Goal: Task Accomplishment & Management: Use online tool/utility

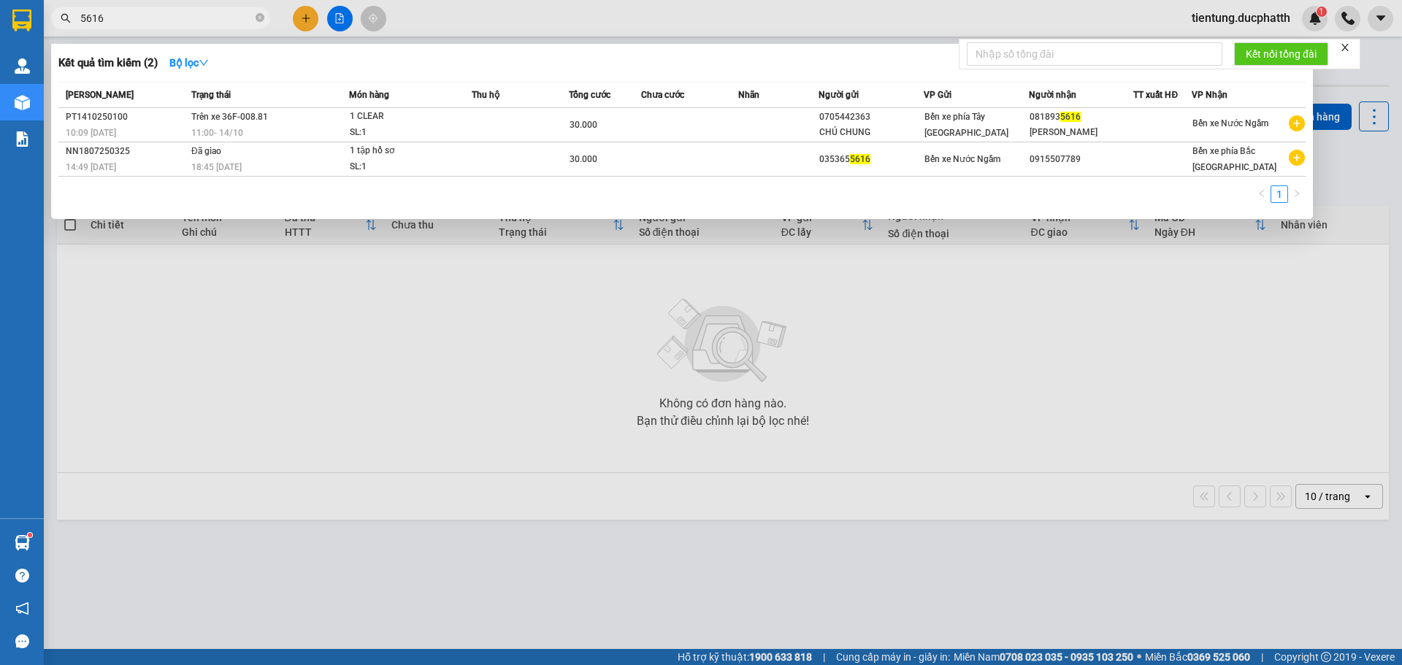
type input "5616"
click at [338, 25] on div at bounding box center [701, 332] width 1402 height 665
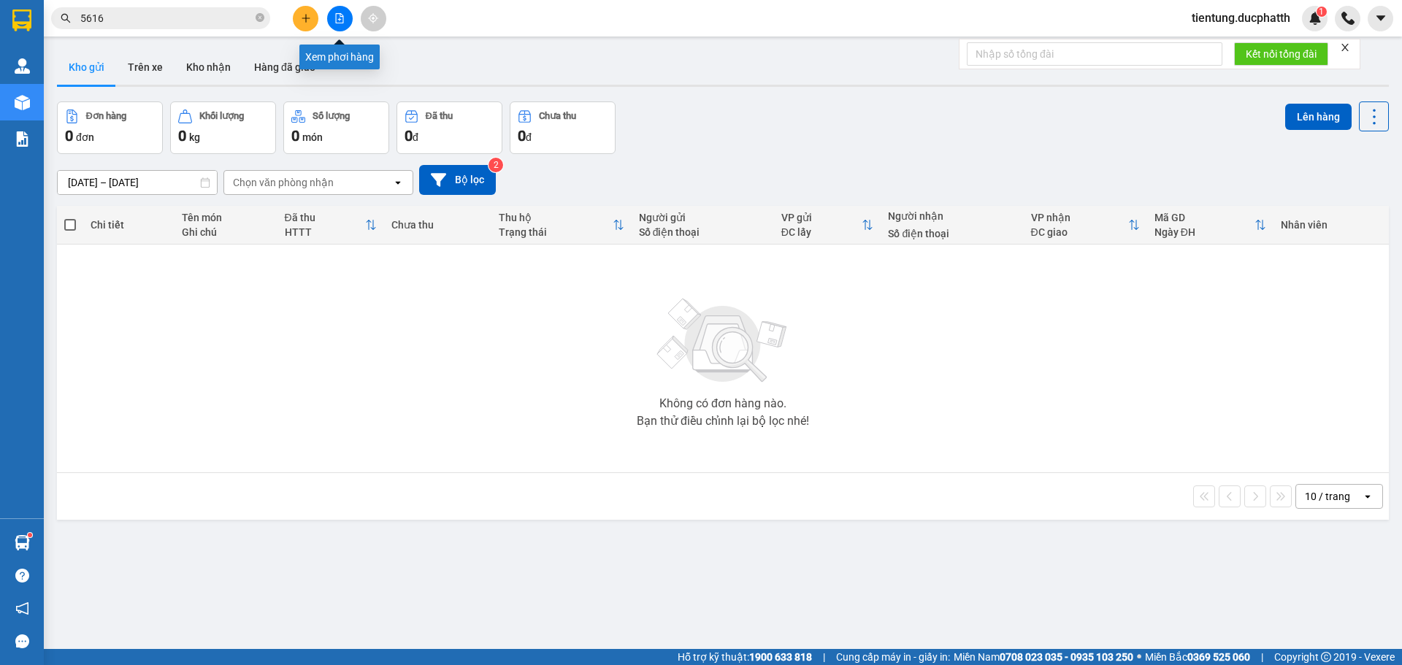
click at [332, 15] on button at bounding box center [340, 19] width 26 height 26
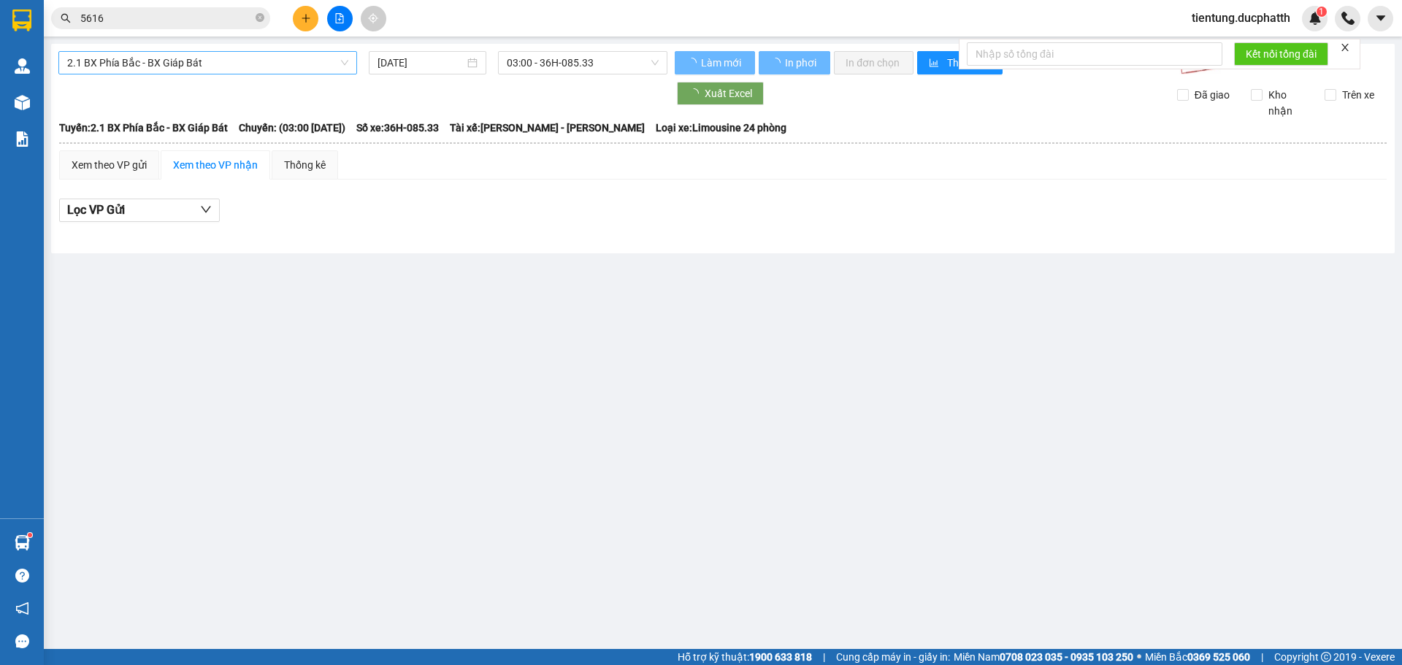
click at [224, 60] on span "2.1 BX Phía Bắc - BX Giáp Bát" at bounding box center [207, 63] width 281 height 22
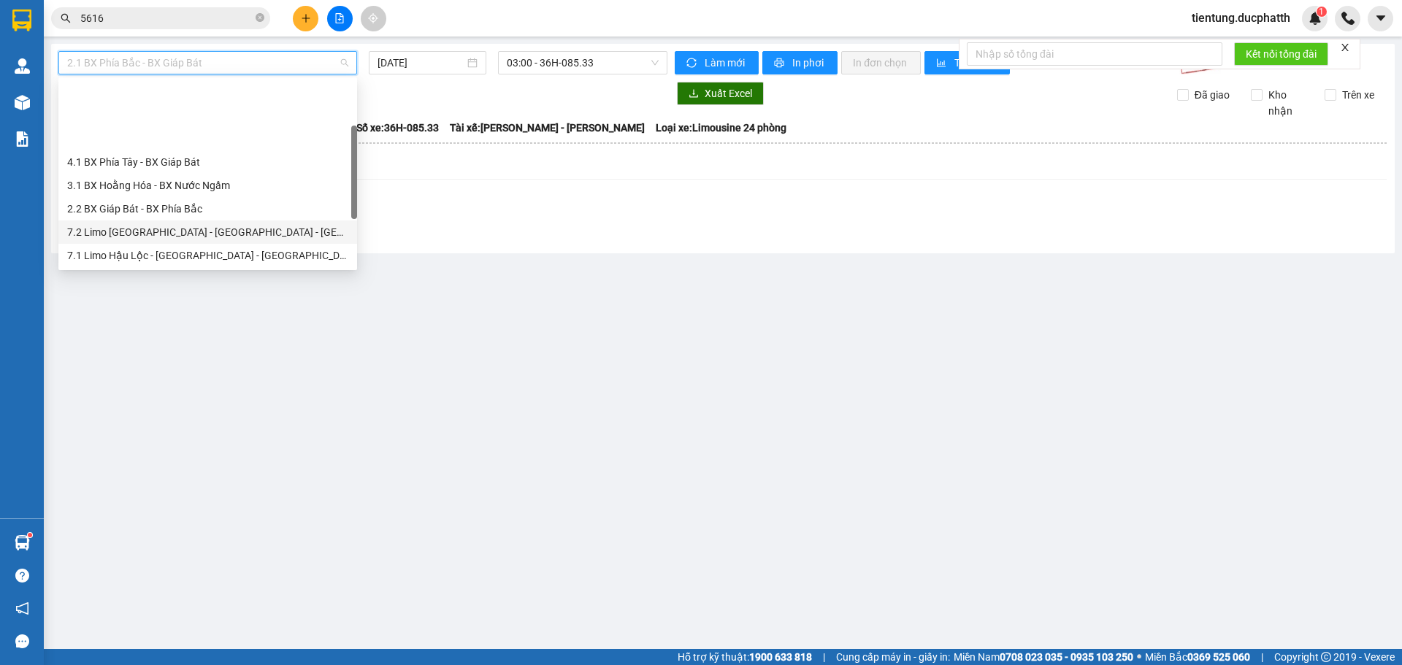
scroll to position [146, 0]
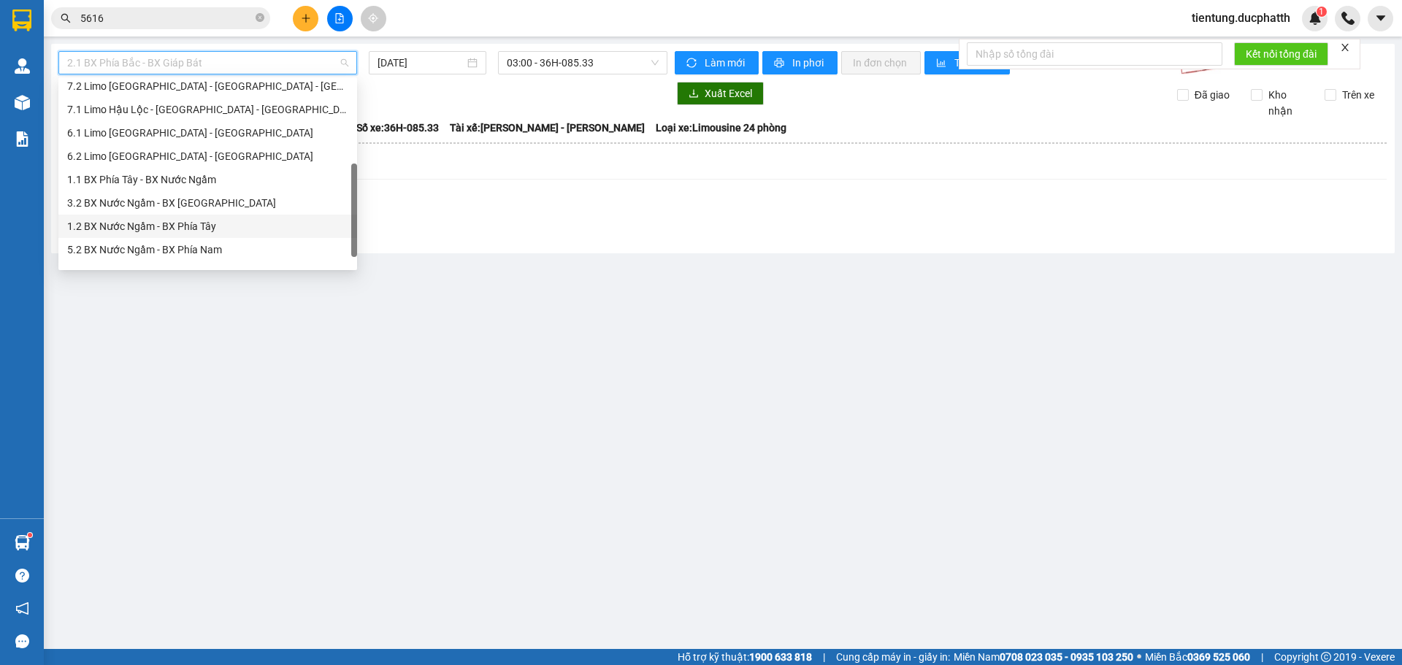
click at [191, 230] on div "1.2 BX Nước Ngầm - BX Phía Tây" at bounding box center [207, 226] width 281 height 16
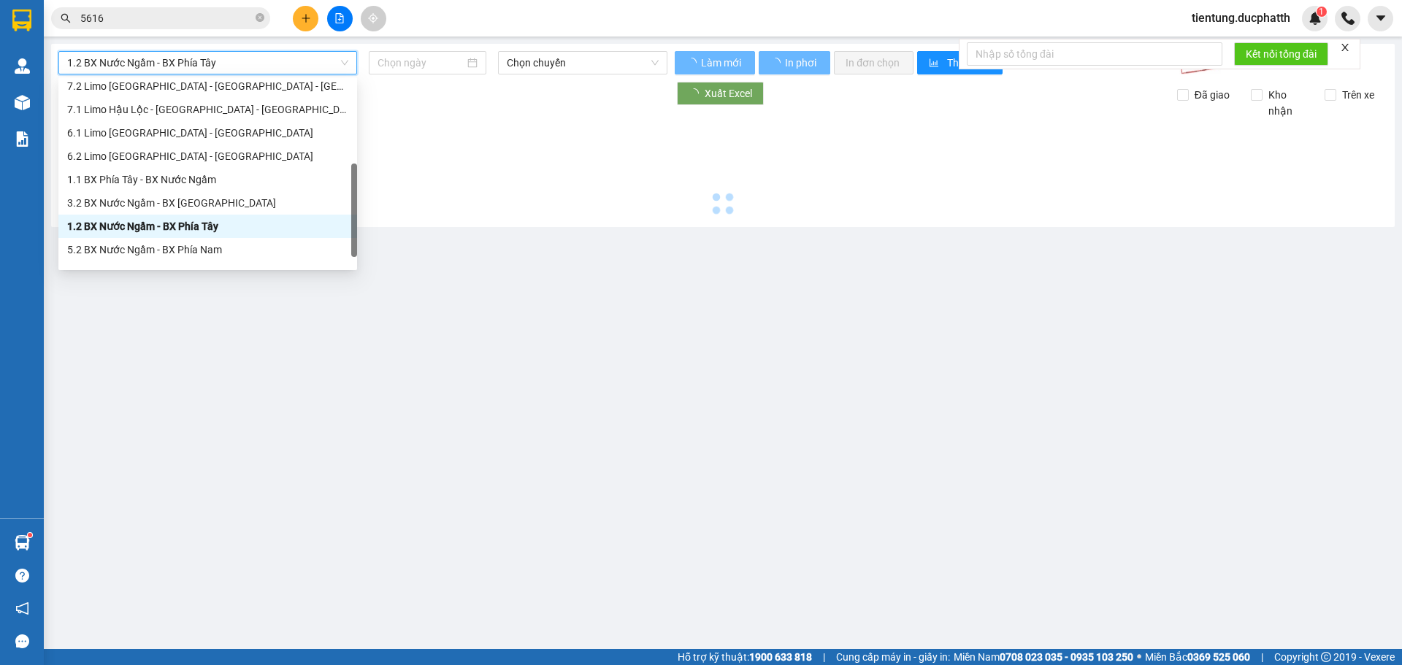
type input "[DATE]"
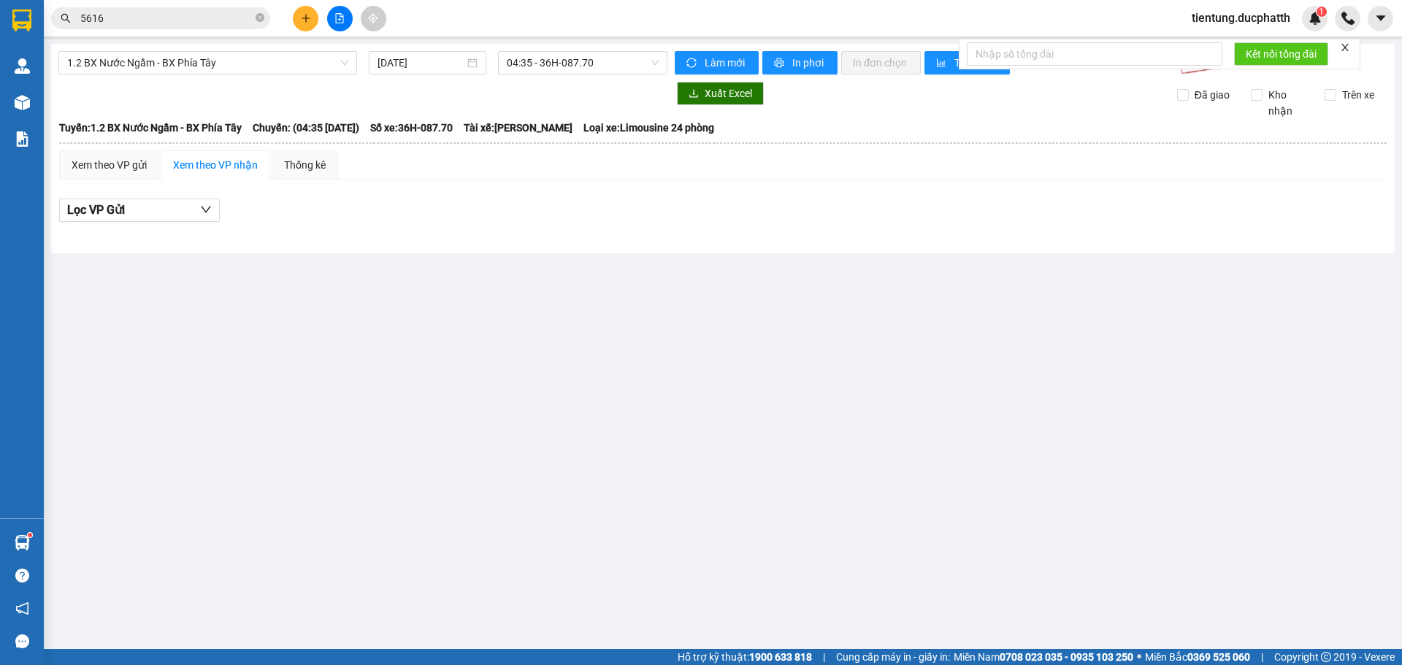
click at [526, 50] on div "1.2 BX Nước Ngầm - BX Phía Tây [DATE] 04:35 - 36H-087.70 Làm mới In phơi In đơn…" at bounding box center [723, 149] width 1344 height 210
click at [541, 63] on span "04:35 - 36H-087.70" at bounding box center [583, 63] width 152 height 22
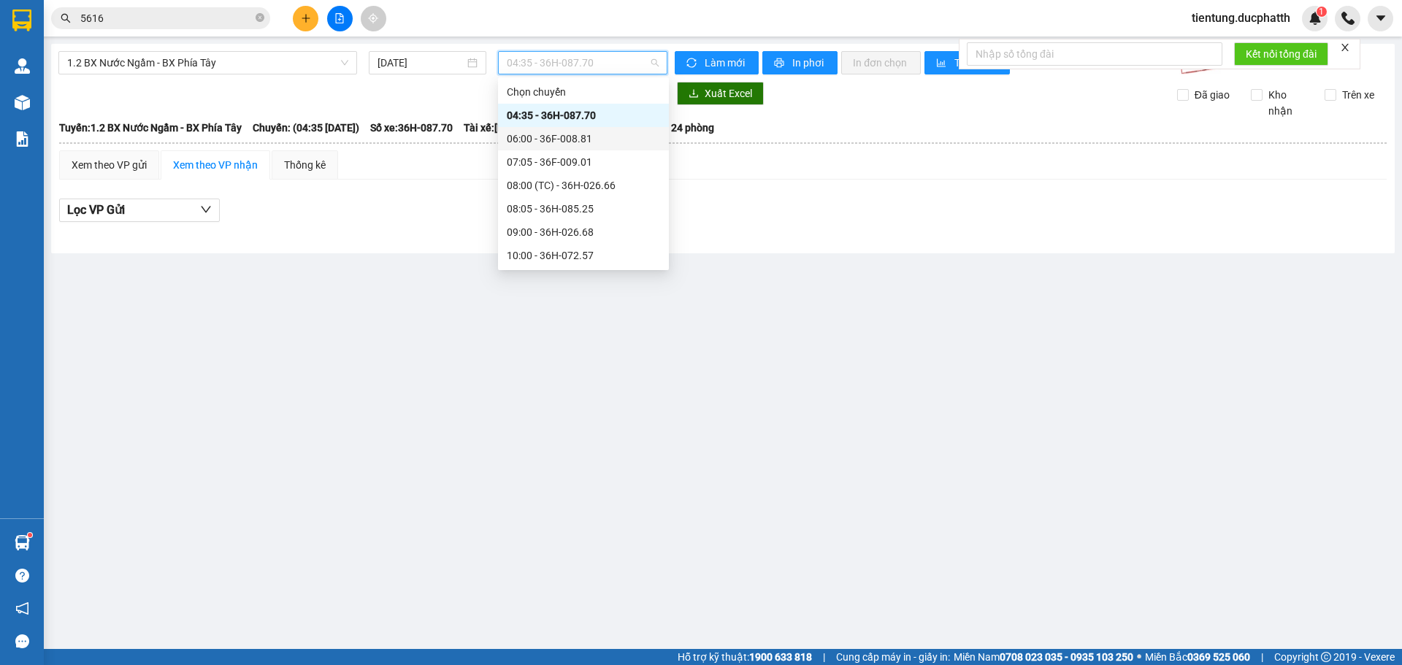
scroll to position [292, 0]
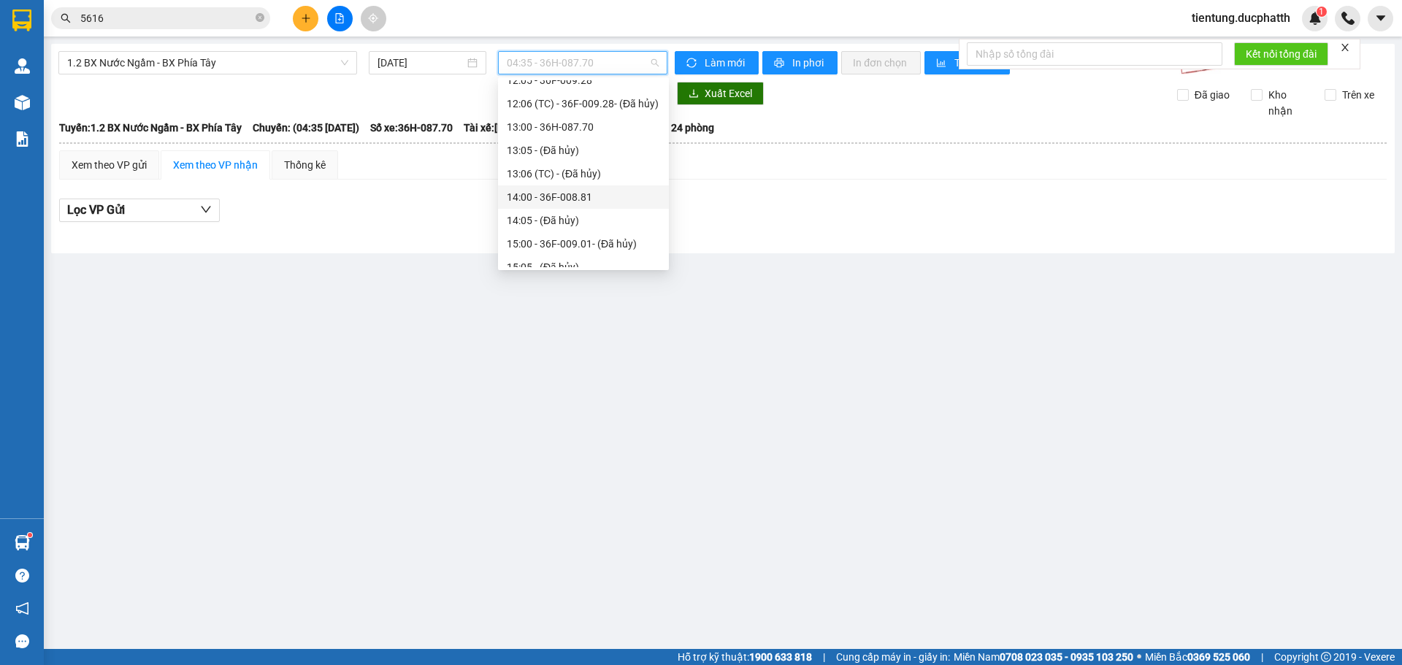
click at [581, 195] on div "14:00 - 36F-008.81" at bounding box center [583, 197] width 153 height 16
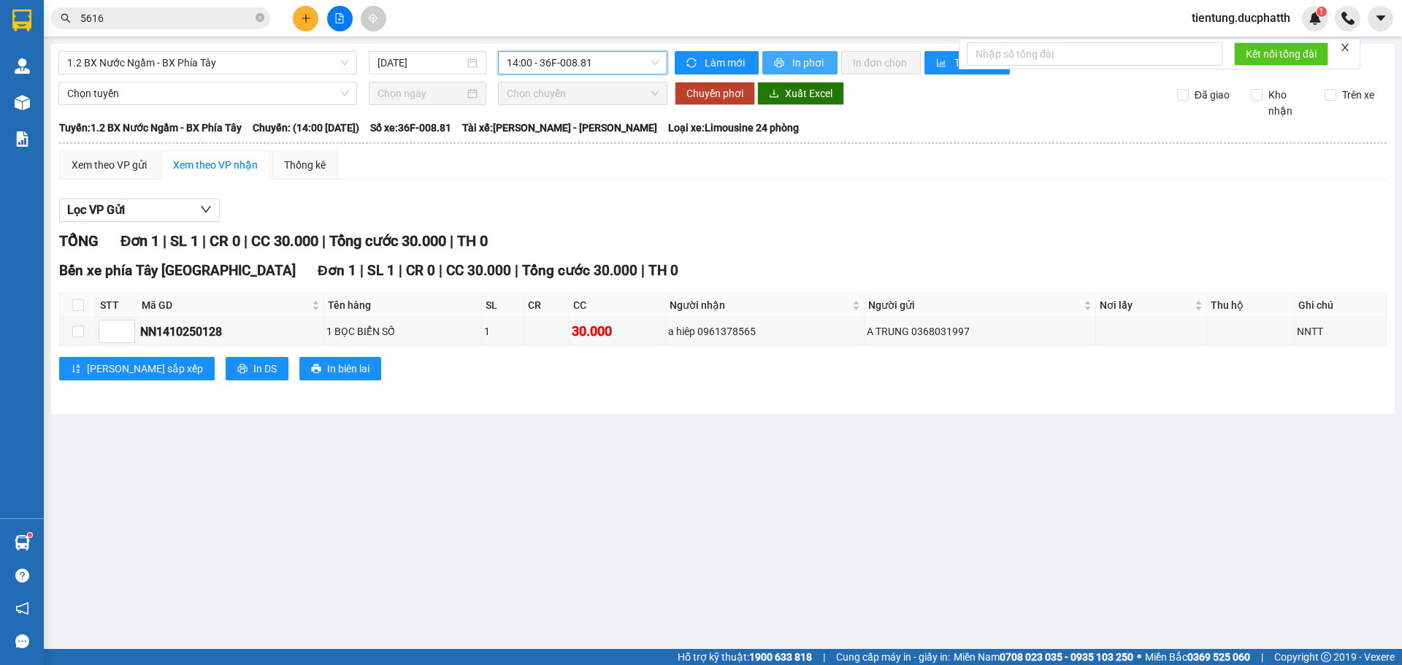
click at [794, 59] on span "In phơi" at bounding box center [809, 63] width 34 height 16
click at [260, 17] on icon "close-circle" at bounding box center [260, 17] width 9 height 9
click at [196, 18] on input "text" at bounding box center [166, 18] width 172 height 16
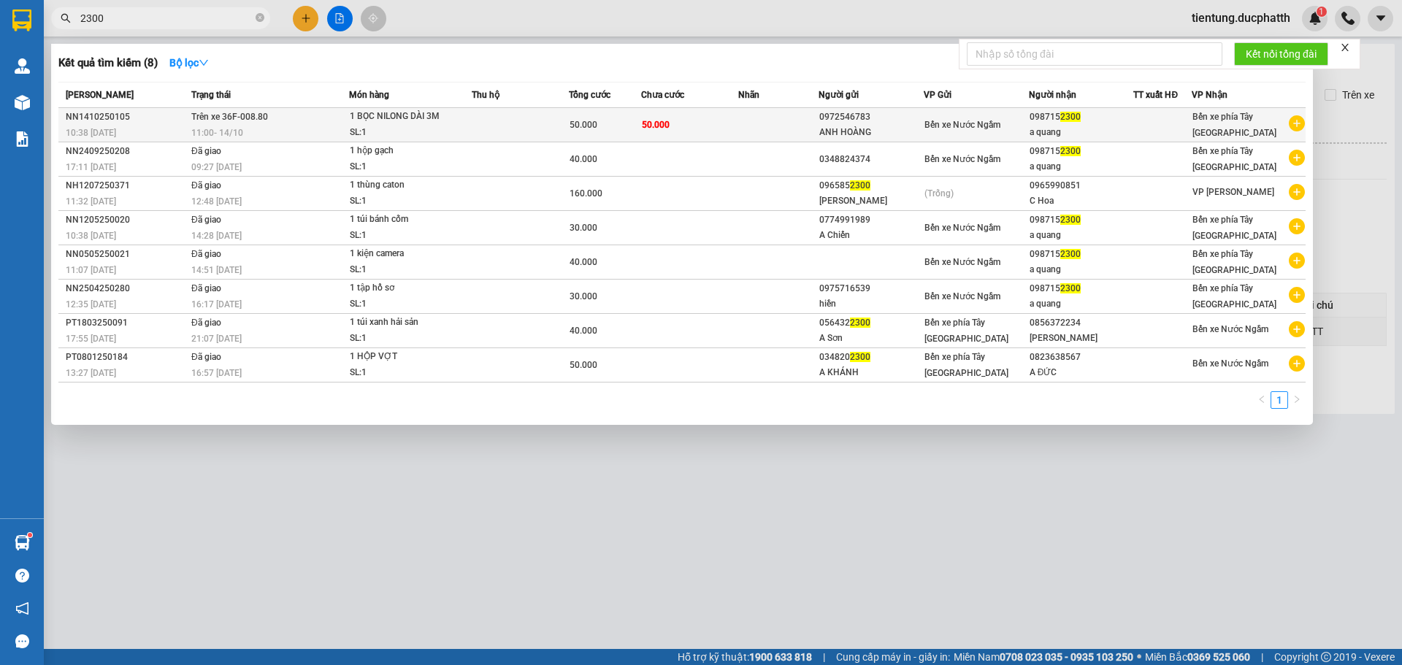
type input "2300"
click at [711, 118] on td "50.000" at bounding box center [689, 125] width 97 height 34
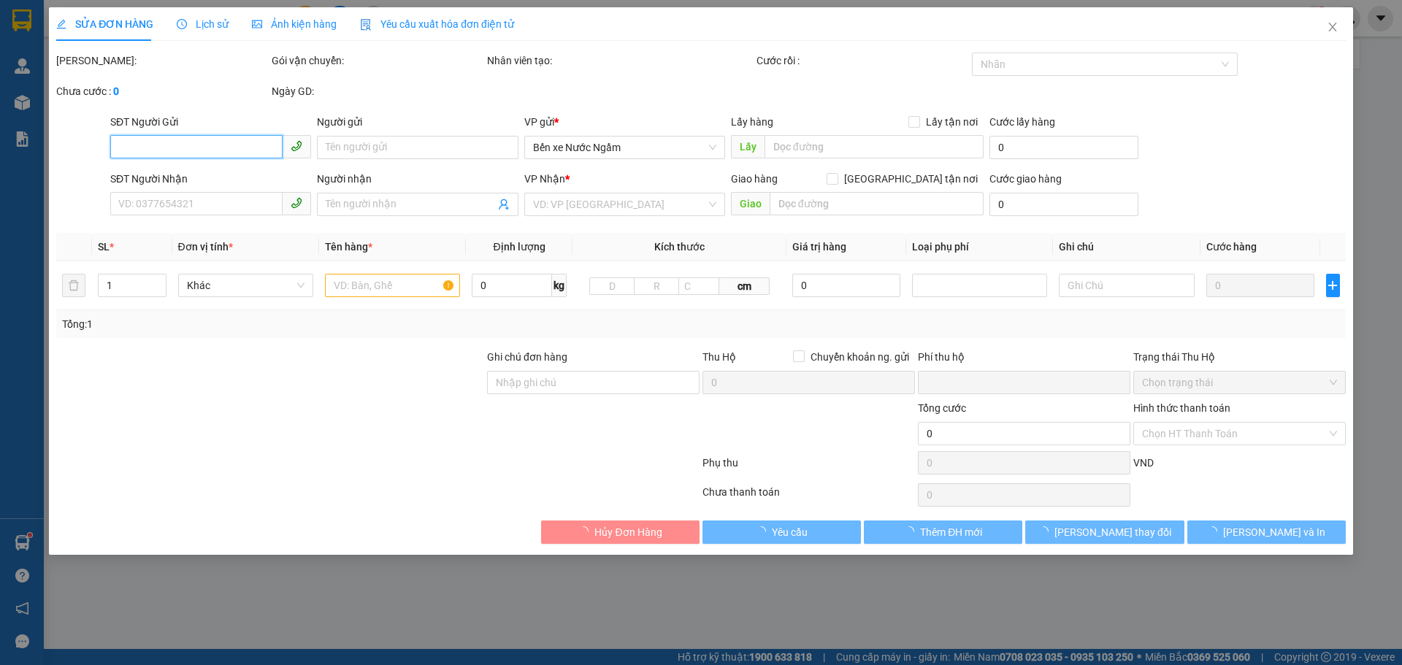
type input "0972546783"
type input "ANH HOÀNG"
type input "0987152300"
type input "a quang"
type input "0"
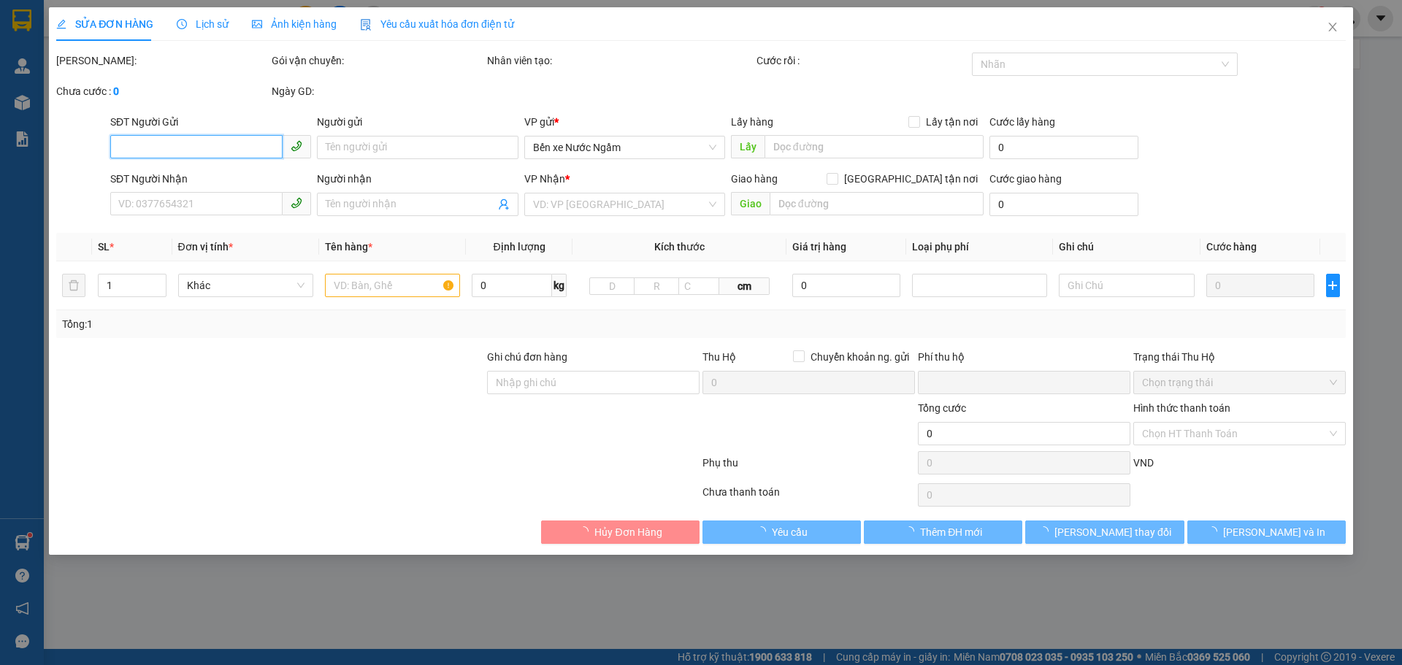
type input "50.000"
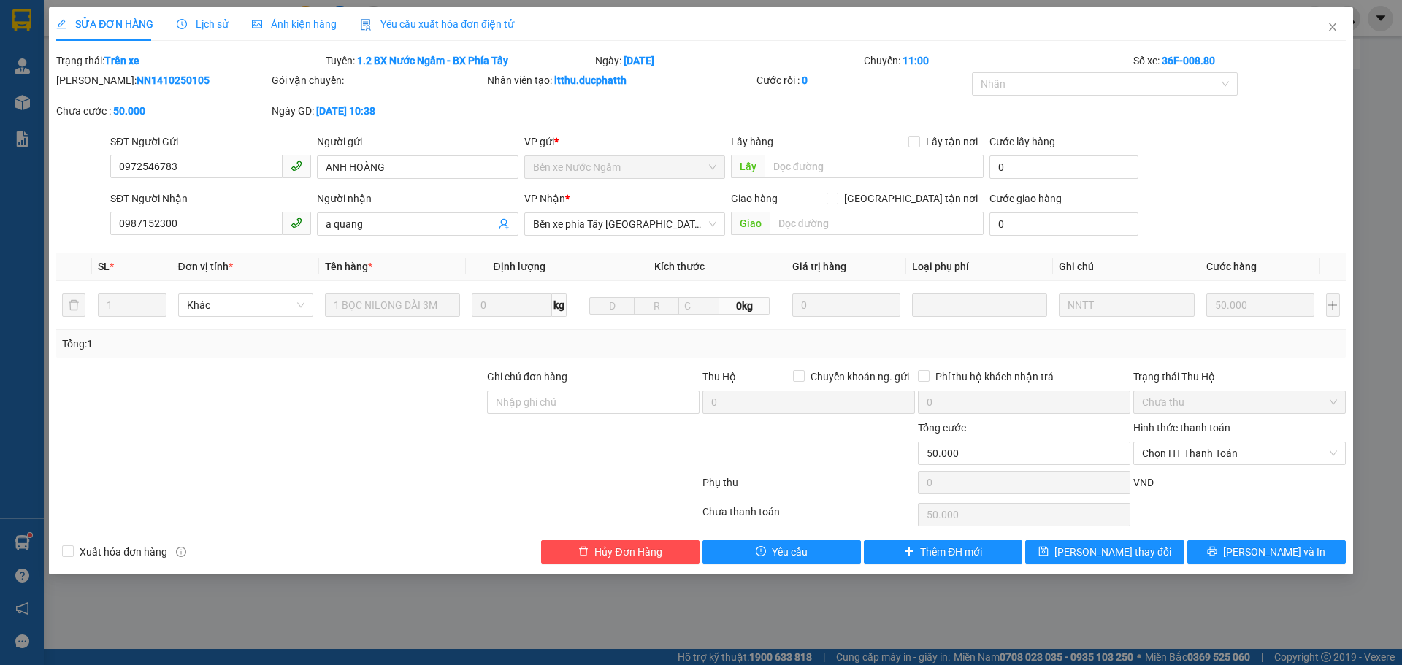
click at [232, 26] on div "SỬA ĐƠN HÀNG Lịch sử Ảnh kiện hàng Yêu cầu xuất hóa đơn điện tử" at bounding box center [285, 24] width 458 height 34
click at [194, 28] on span "Lịch sử" at bounding box center [203, 24] width 52 height 12
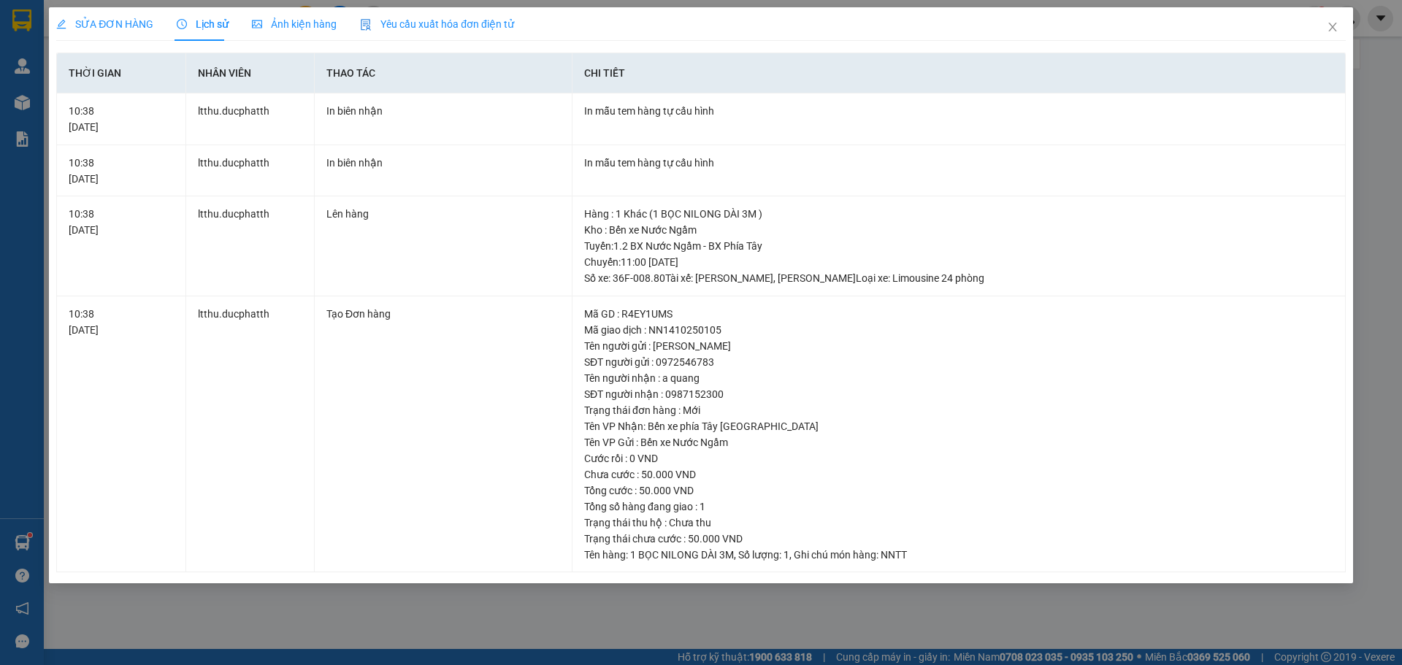
click at [106, 23] on span "SỬA ĐƠN HÀNG" at bounding box center [104, 24] width 97 height 12
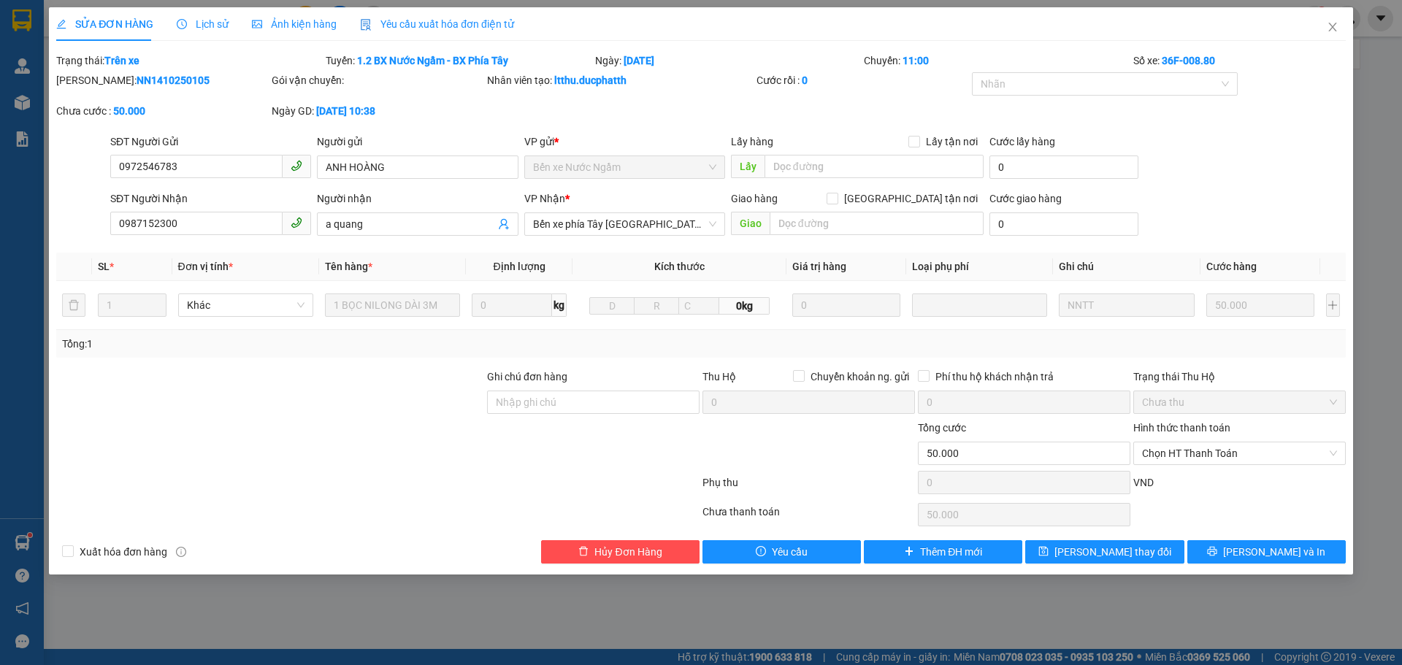
click at [331, 423] on div at bounding box center [270, 445] width 431 height 51
click at [1328, 29] on icon "close" at bounding box center [1333, 27] width 12 height 12
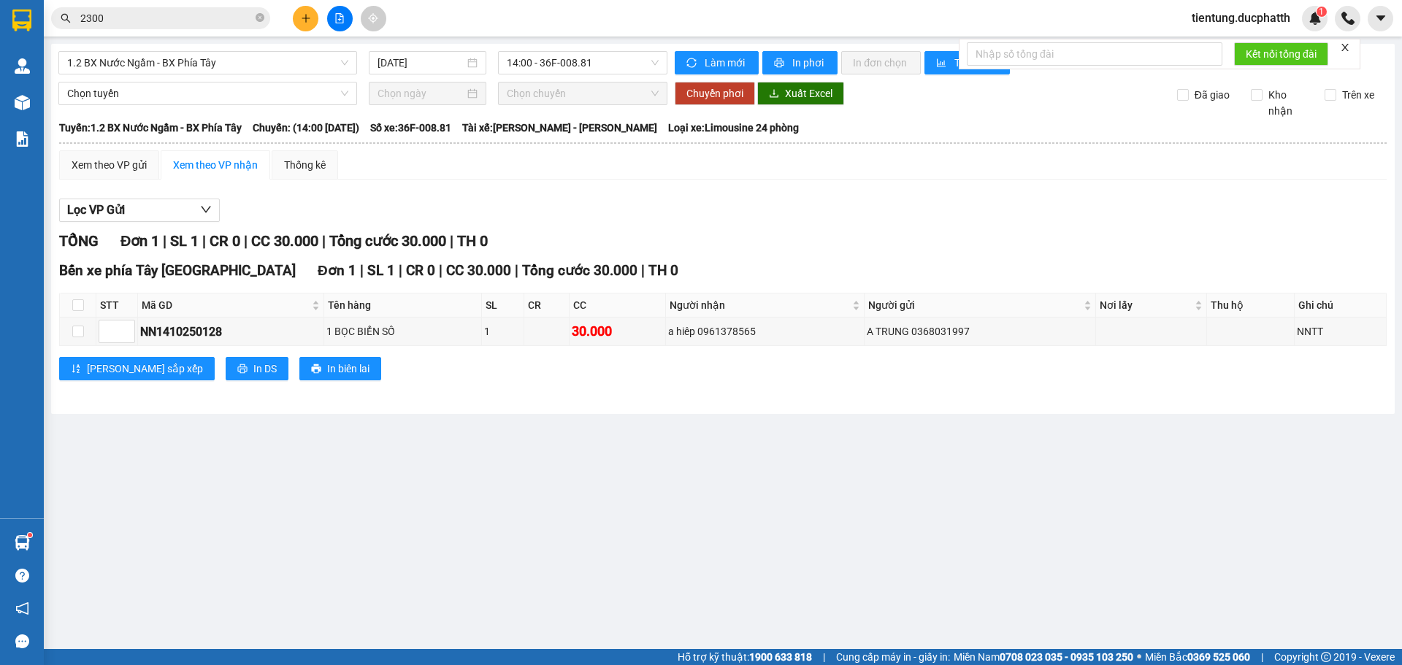
click at [101, 6] on div "Kết quả tìm kiếm ( 8 ) Bộ lọc Mã ĐH Trạng thái Món hàng Thu hộ Tổng cước Chưa c…" at bounding box center [142, 19] width 285 height 26
click at [109, 29] on div "Kết quả tìm kiếm ( 8 ) Bộ lọc Mã ĐH Trạng thái Món hàng Thu hộ Tổng cước Chưa c…" at bounding box center [142, 19] width 285 height 26
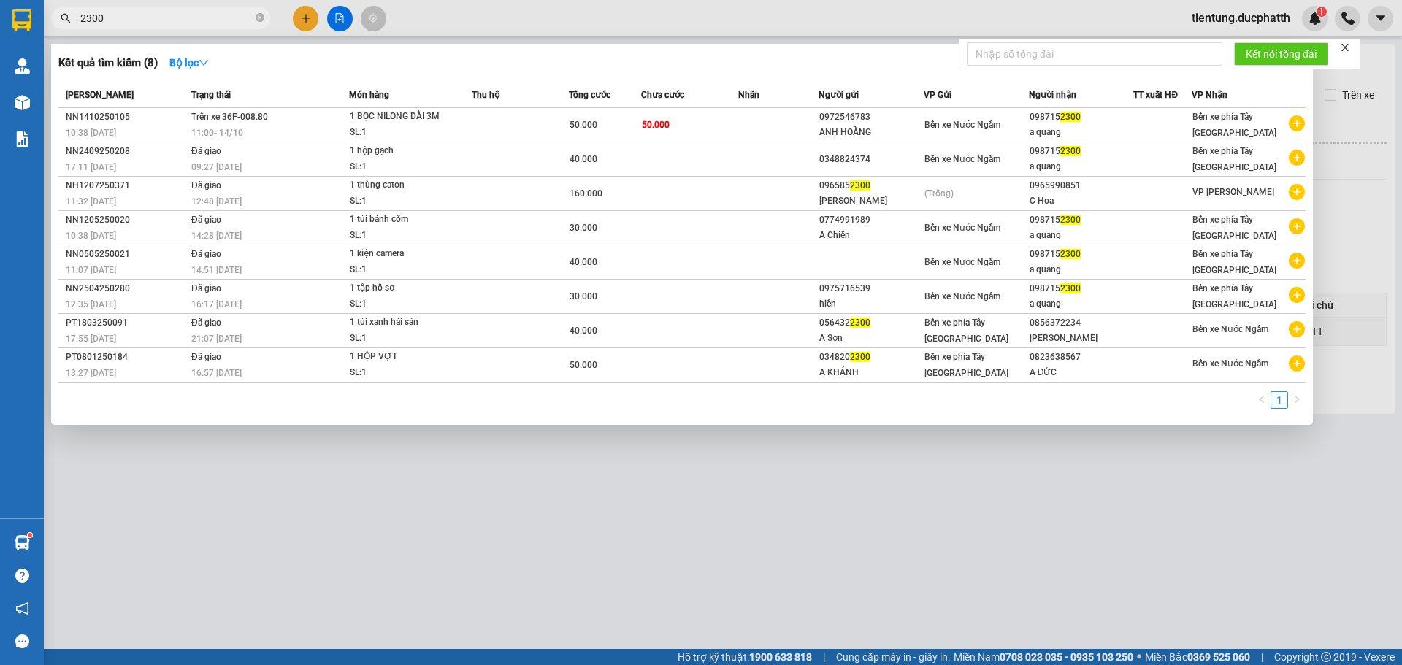
click at [115, 23] on input "2300" at bounding box center [166, 18] width 172 height 16
click at [942, 483] on div at bounding box center [701, 332] width 1402 height 665
